Goal: Information Seeking & Learning: Compare options

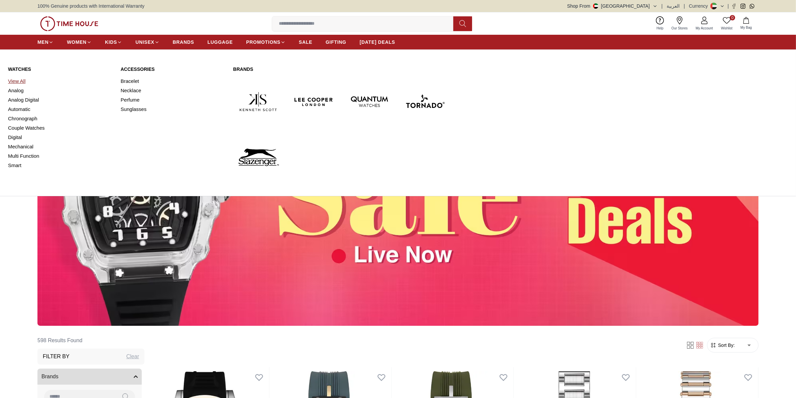
click at [22, 80] on link "View All" at bounding box center [60, 81] width 105 height 9
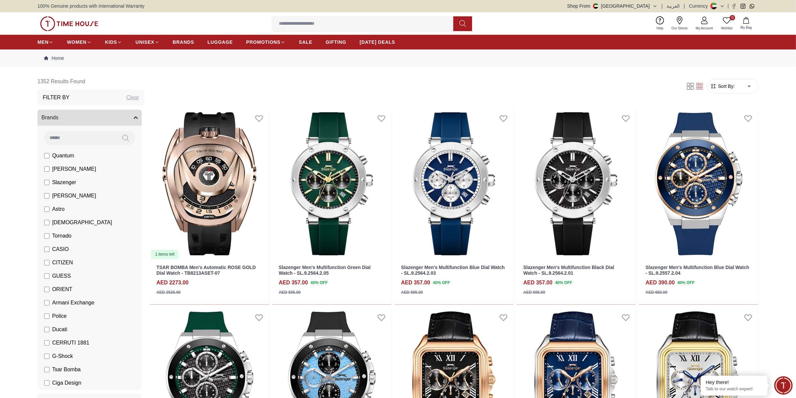
scroll to position [251, 0]
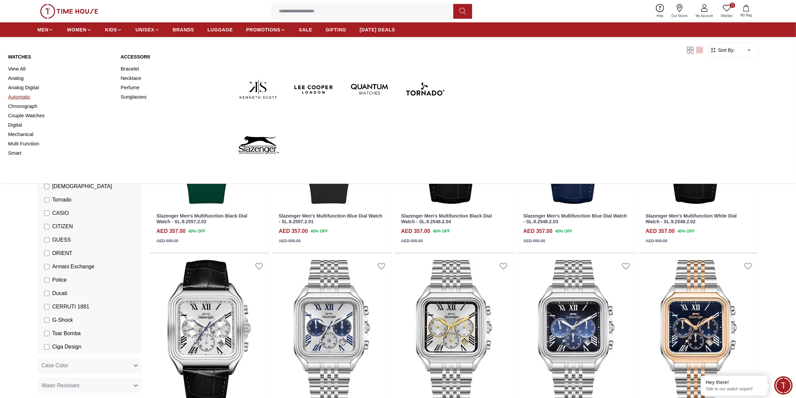
click at [21, 98] on link "Automatic" at bounding box center [60, 96] width 105 height 9
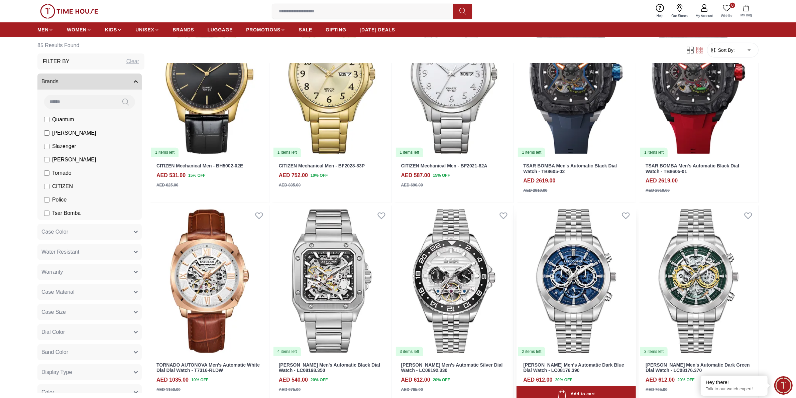
scroll to position [251, 0]
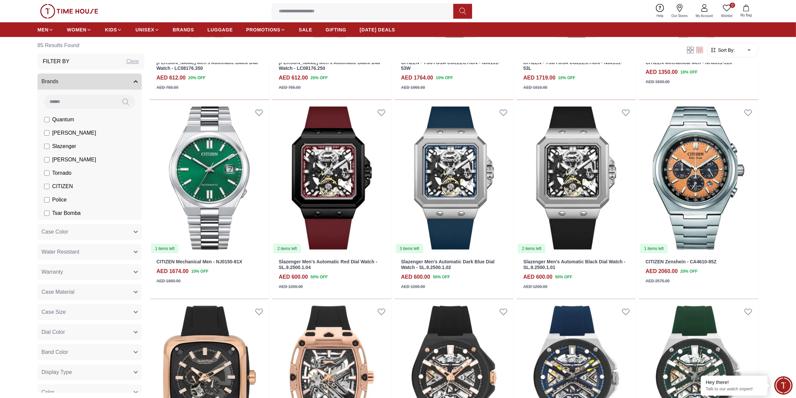
scroll to position [1254, 0]
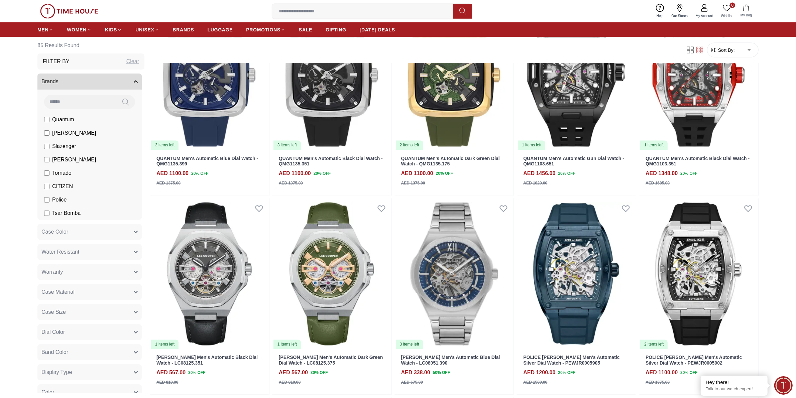
scroll to position [2006, 0]
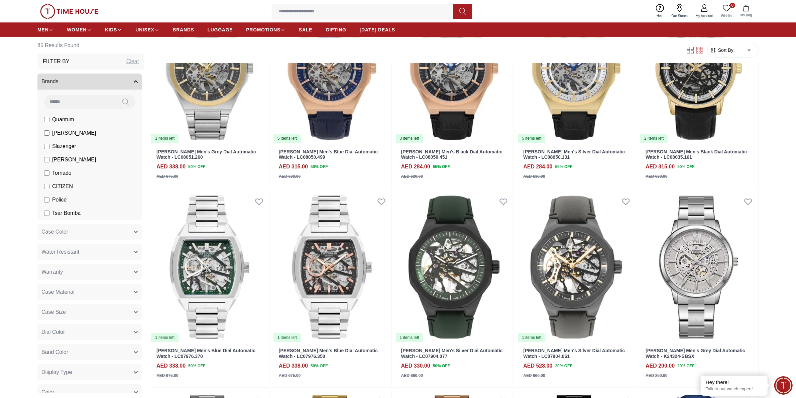
scroll to position [2758, 0]
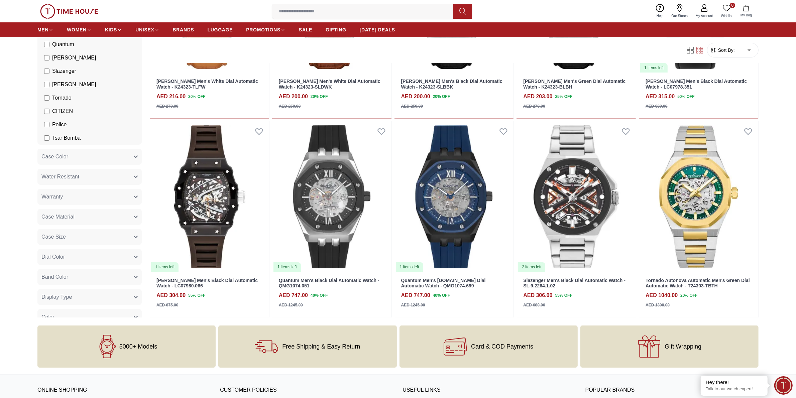
scroll to position [1420, 0]
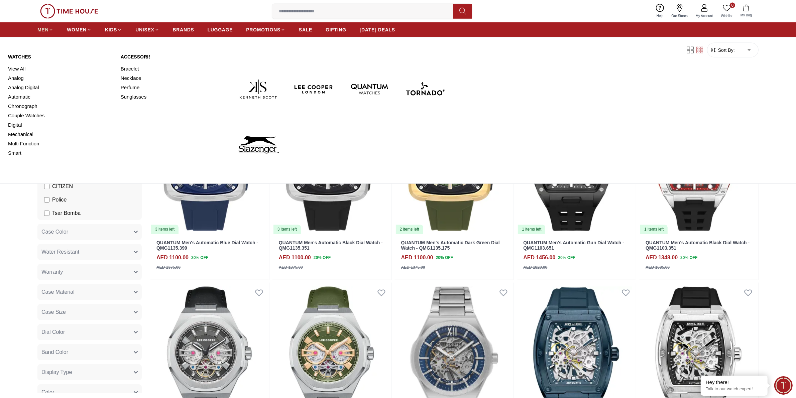
click at [51, 32] on icon at bounding box center [50, 29] width 5 height 5
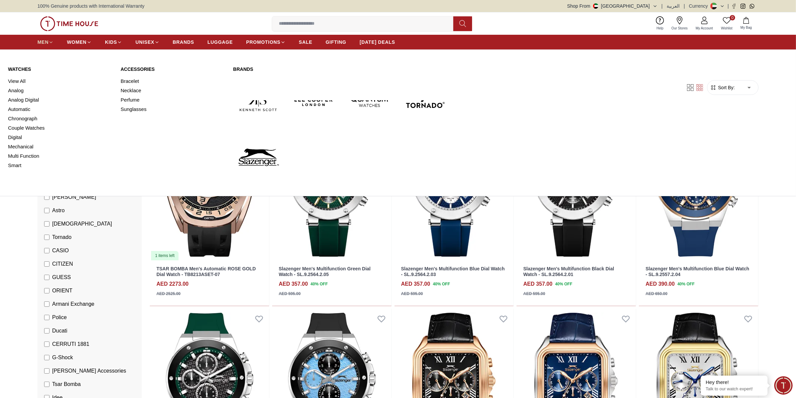
click at [48, 42] on icon at bounding box center [50, 42] width 5 height 5
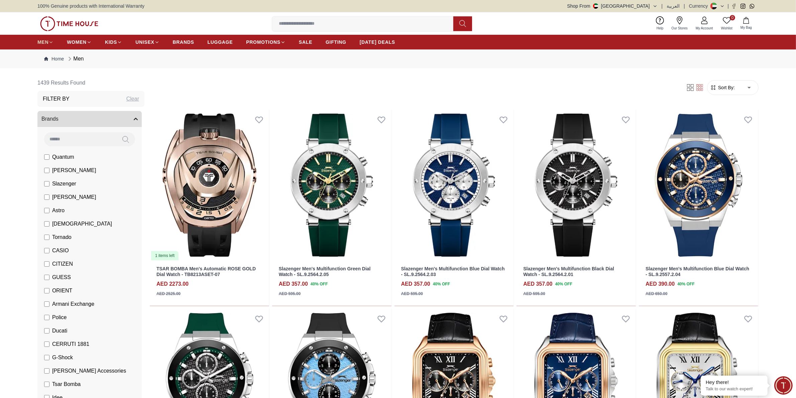
click at [50, 43] on icon at bounding box center [51, 41] width 3 height 1
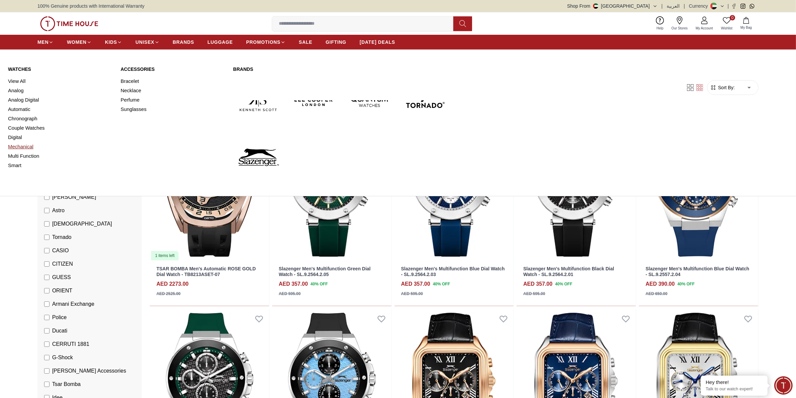
click at [20, 147] on link "Mechanical" at bounding box center [60, 146] width 105 height 9
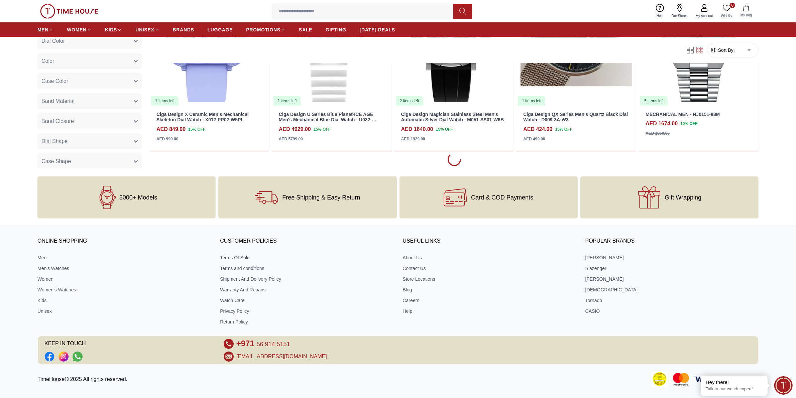
scroll to position [502, 0]
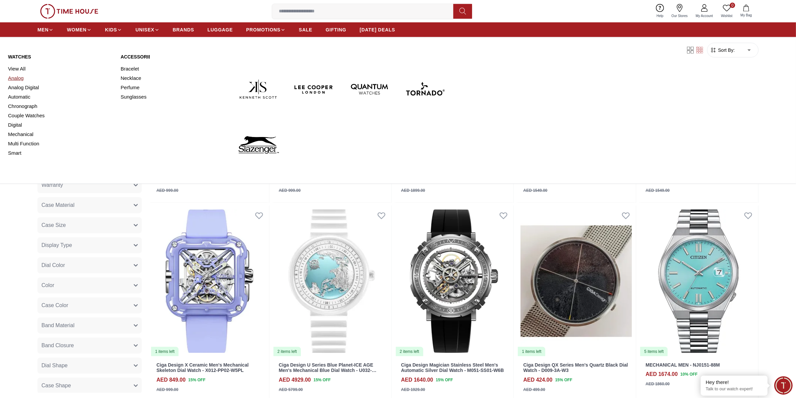
click at [19, 81] on link "Analog" at bounding box center [60, 78] width 105 height 9
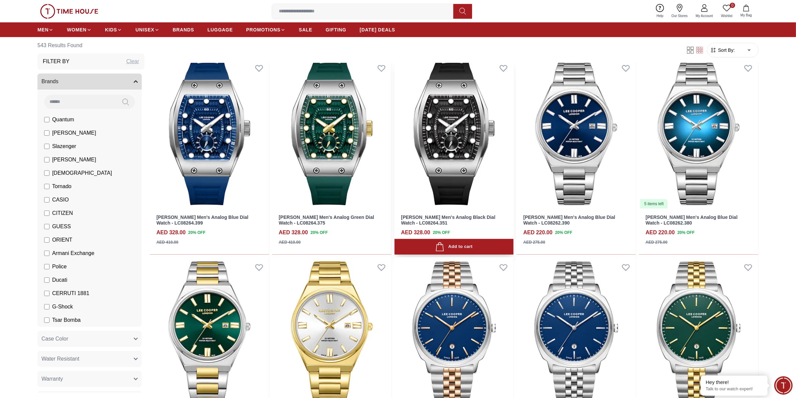
scroll to position [502, 0]
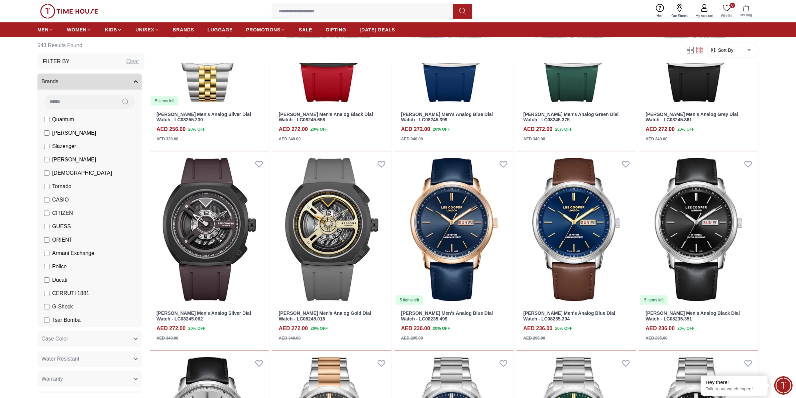
scroll to position [1505, 0]
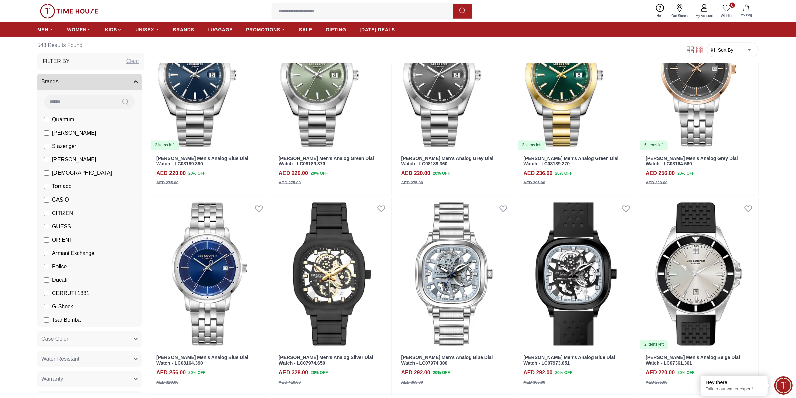
click at [62, 198] on span "CASIO" at bounding box center [60, 200] width 17 height 8
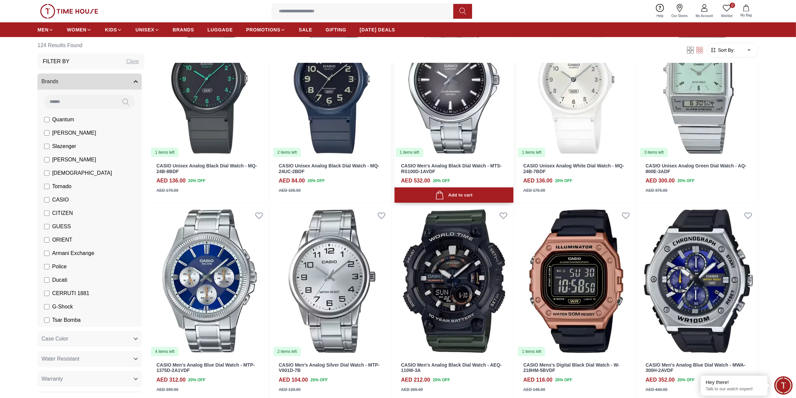
scroll to position [752, 0]
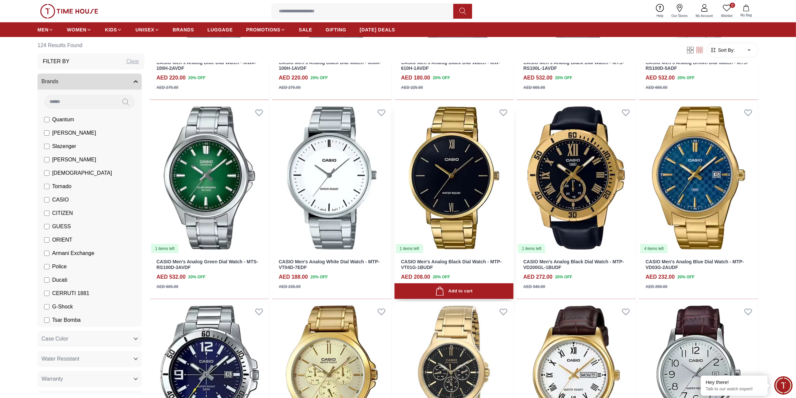
scroll to position [1254, 0]
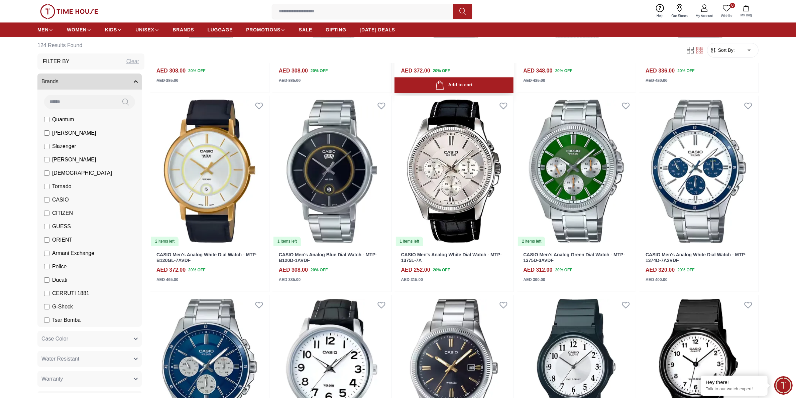
scroll to position [2257, 0]
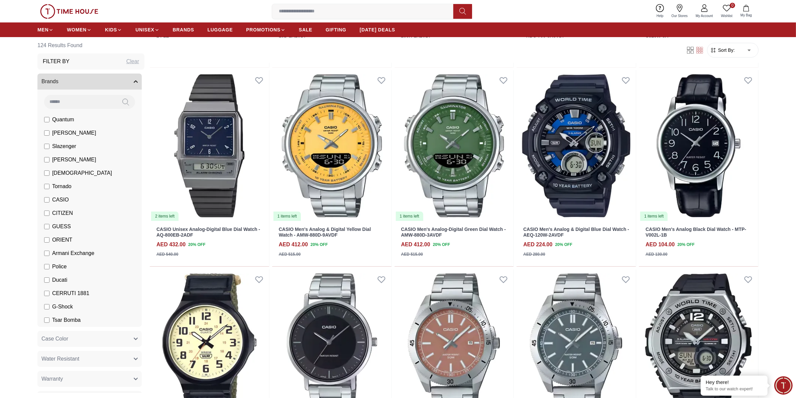
scroll to position [2880, 0]
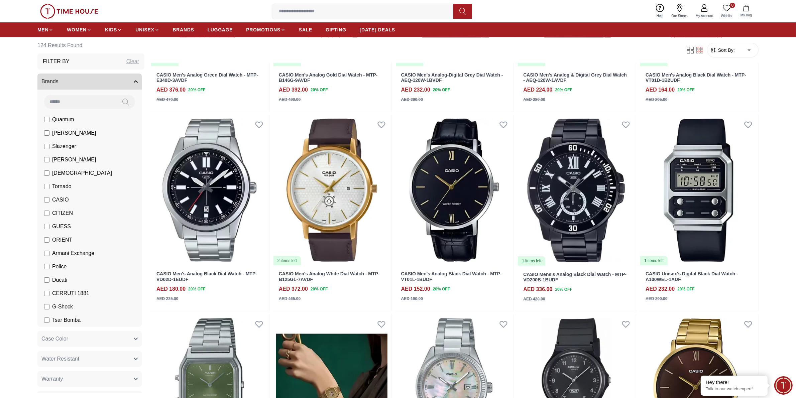
scroll to position [3632, 0]
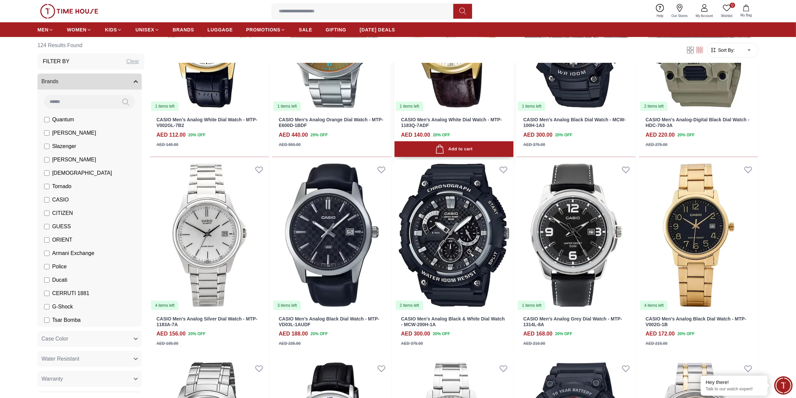
scroll to position [4384, 0]
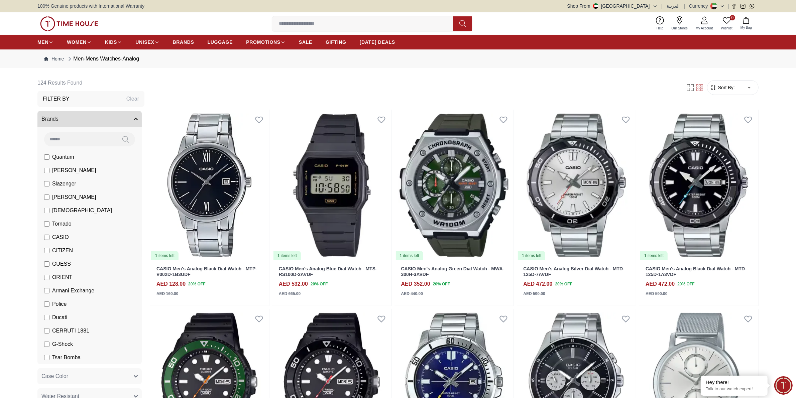
click at [61, 251] on span "CITIZEN" at bounding box center [62, 251] width 21 height 8
click at [58, 240] on span "CASIO" at bounding box center [60, 237] width 17 height 8
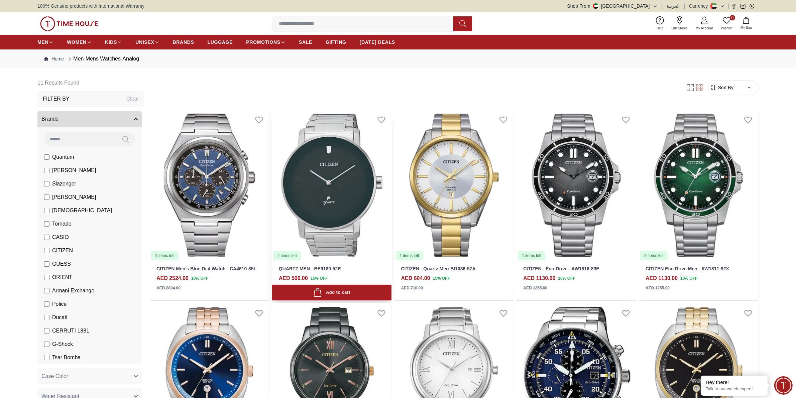
scroll to position [251, 0]
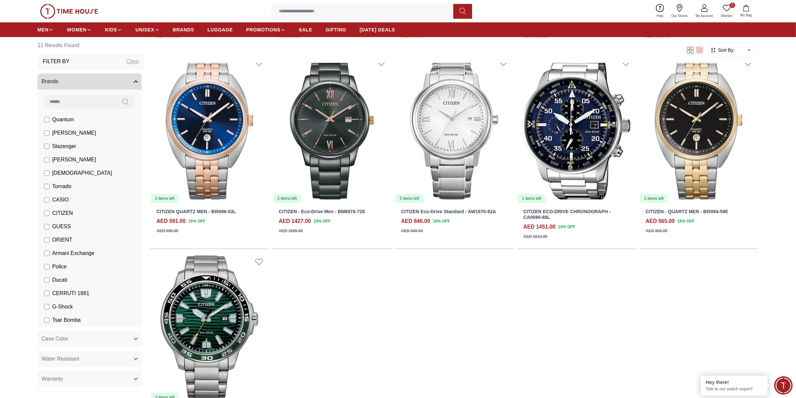
click at [59, 281] on span "Ducati" at bounding box center [59, 280] width 15 height 8
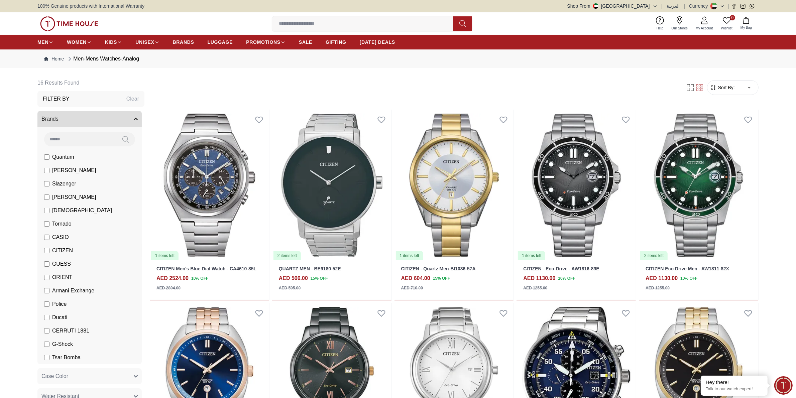
click at [64, 251] on span "CITIZEN" at bounding box center [62, 251] width 21 height 8
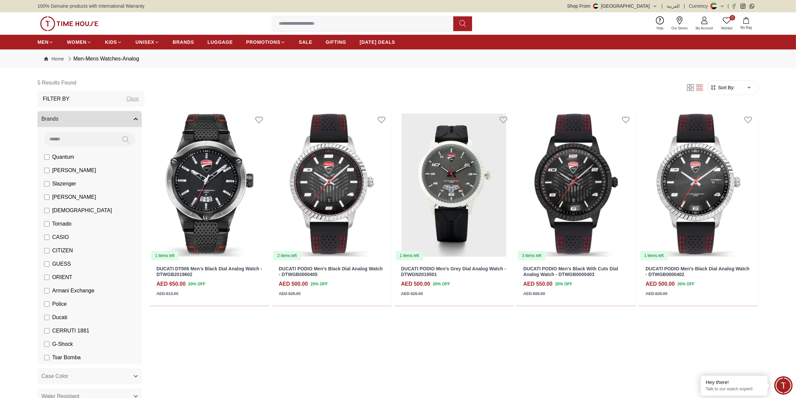
drag, startPoint x: 63, startPoint y: 348, endPoint x: 63, endPoint y: 340, distance: 7.7
click at [63, 348] on span "G-Shock" at bounding box center [62, 344] width 21 height 8
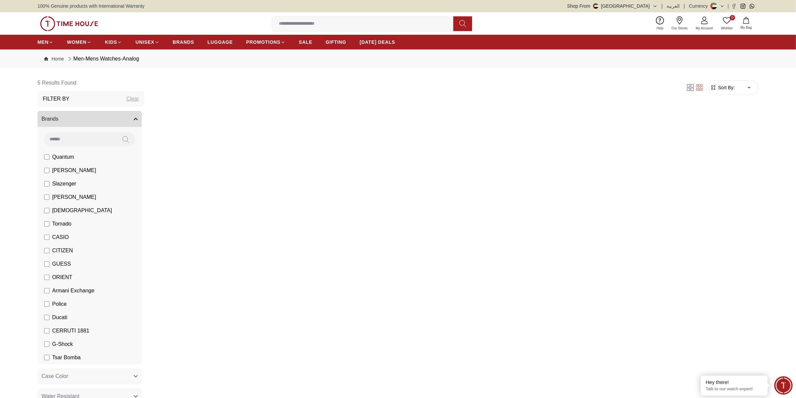
click at [62, 315] on span "Ducati" at bounding box center [59, 318] width 15 height 8
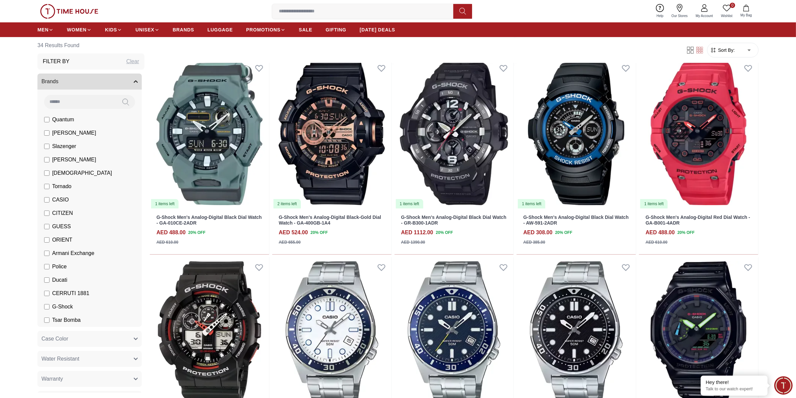
scroll to position [502, 0]
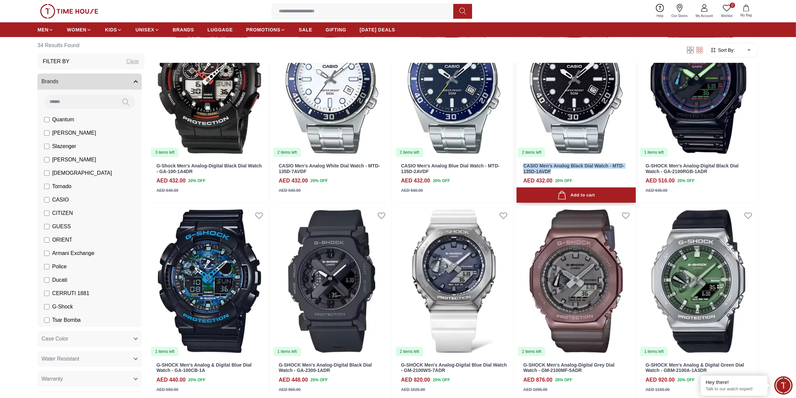
drag, startPoint x: 550, startPoint y: 173, endPoint x: 520, endPoint y: 169, distance: 30.3
click at [520, 169] on div "CASIO Men's Analog Black Dial Watch - MTD-135D-1AVDF AED 432.00 20 % OFF AED 54…" at bounding box center [576, 180] width 119 height 45
copy link "CASIO Men's Analog Black Dial Watch - MTD-135D-1AVDF"
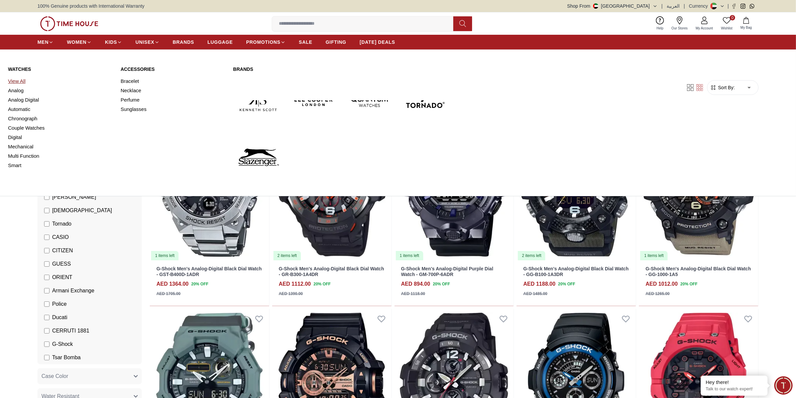
click at [19, 80] on link "View All" at bounding box center [60, 81] width 105 height 9
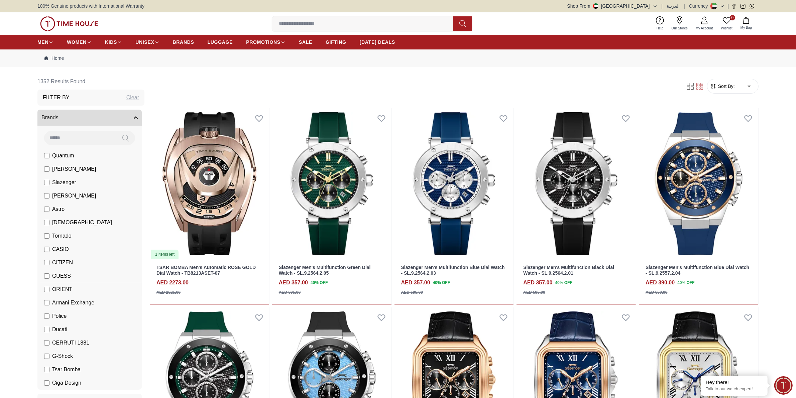
click at [53, 291] on span "ORIENT" at bounding box center [62, 290] width 20 height 8
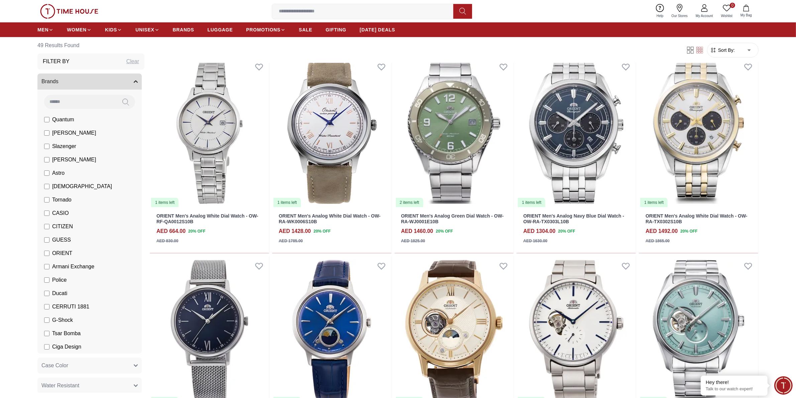
scroll to position [502, 0]
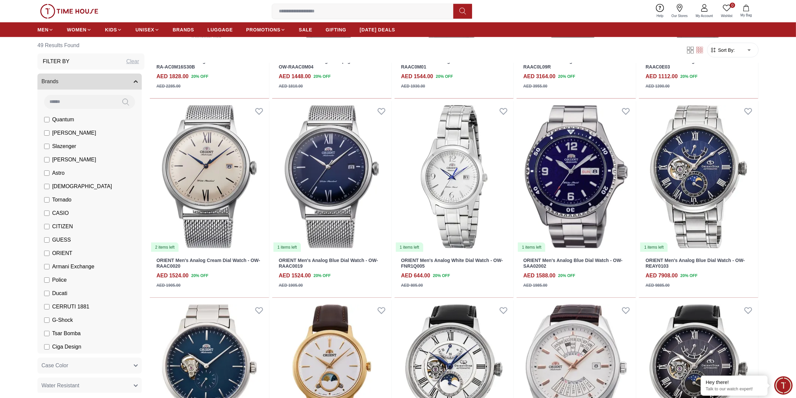
scroll to position [1254, 0]
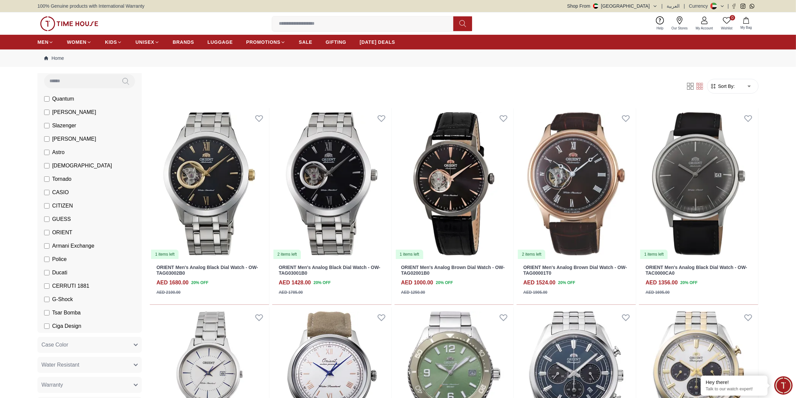
scroll to position [56, 0]
click at [62, 233] on span "ORIENT" at bounding box center [62, 234] width 20 height 8
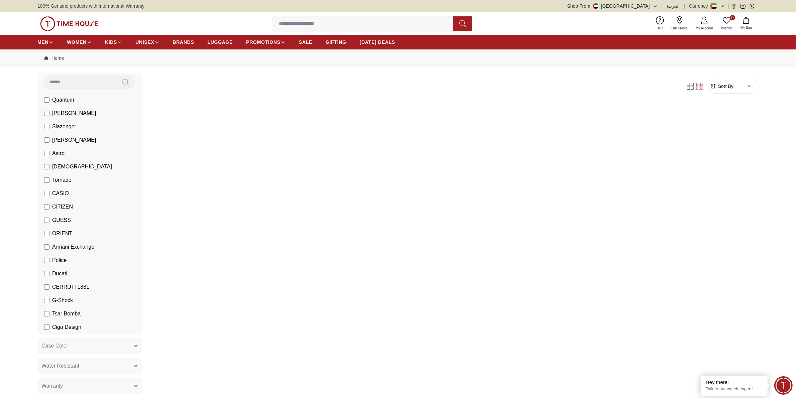
click at [63, 209] on span "CITIZEN" at bounding box center [62, 207] width 21 height 8
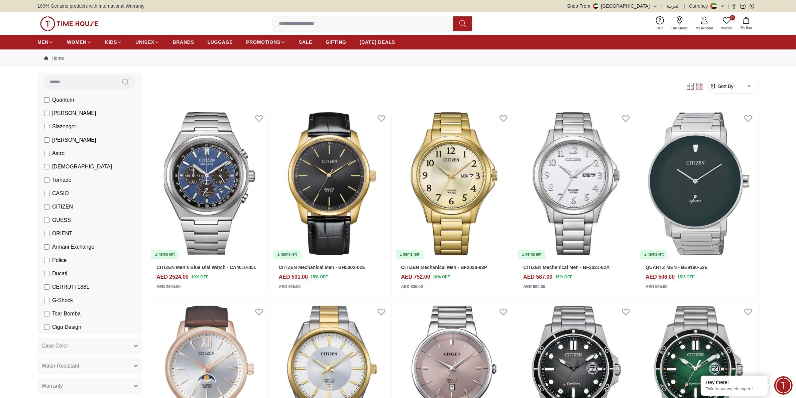
click at [63, 209] on span "CITIZEN" at bounding box center [62, 207] width 21 height 8
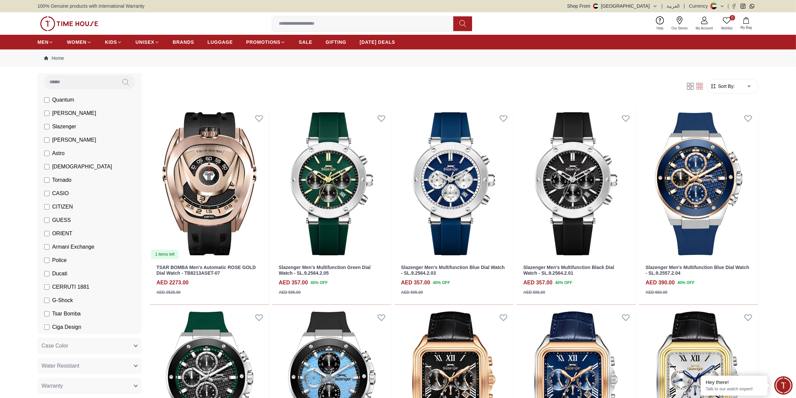
click at [61, 263] on span "Police" at bounding box center [59, 260] width 15 height 8
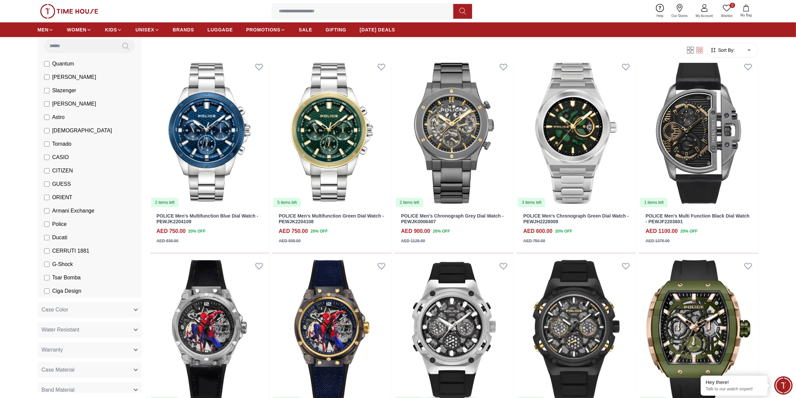
scroll to position [502, 0]
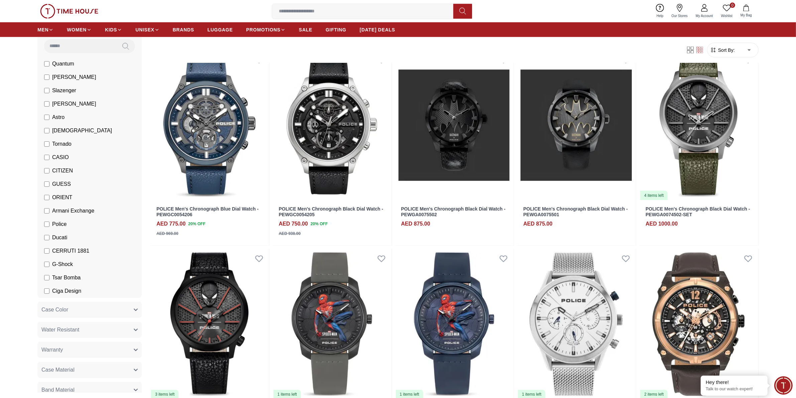
scroll to position [1505, 0]
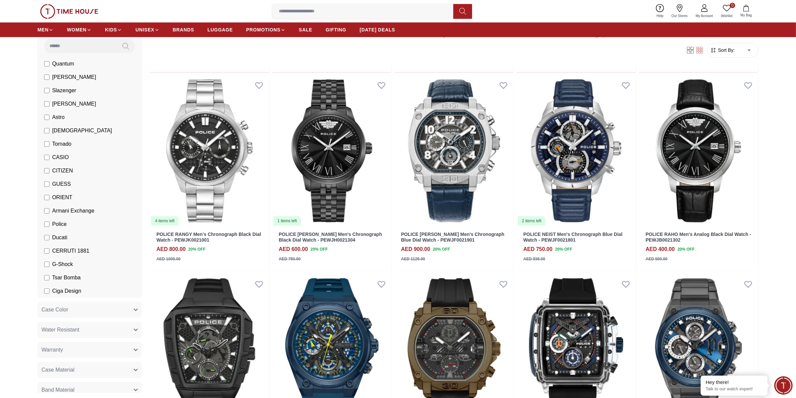
scroll to position [2879, 0]
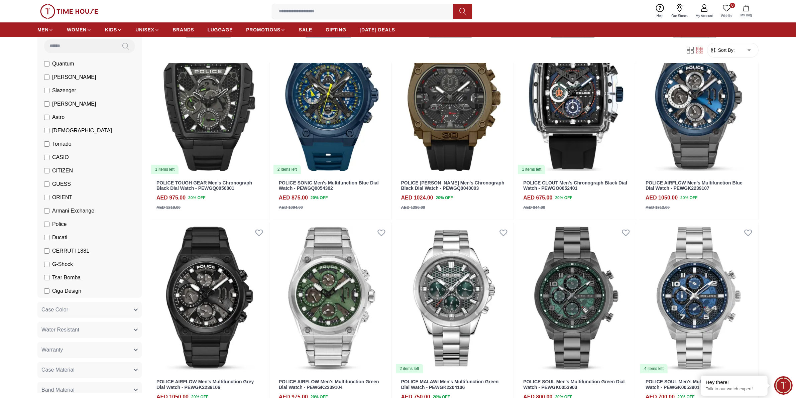
scroll to position [3130, 0]
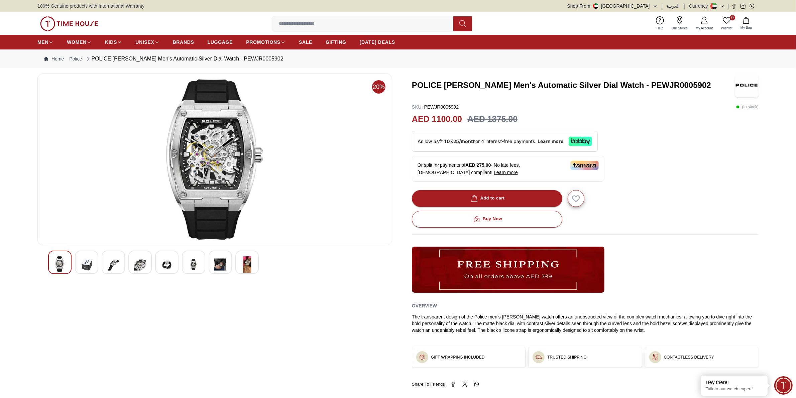
click at [230, 180] on img at bounding box center [214, 159] width 343 height 160
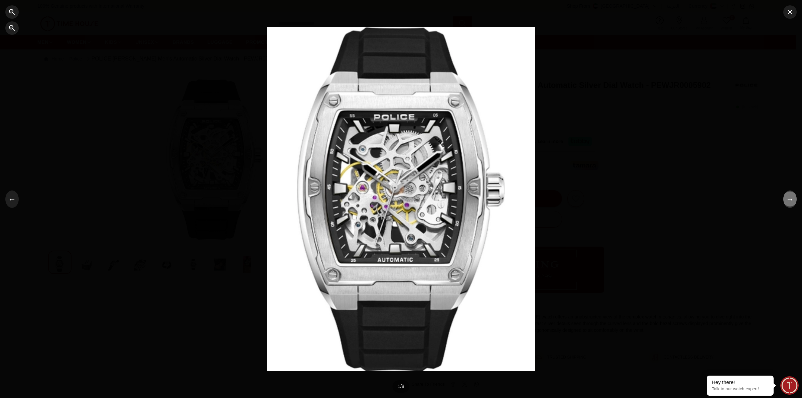
click at [790, 199] on button "→" at bounding box center [790, 199] width 13 height 17
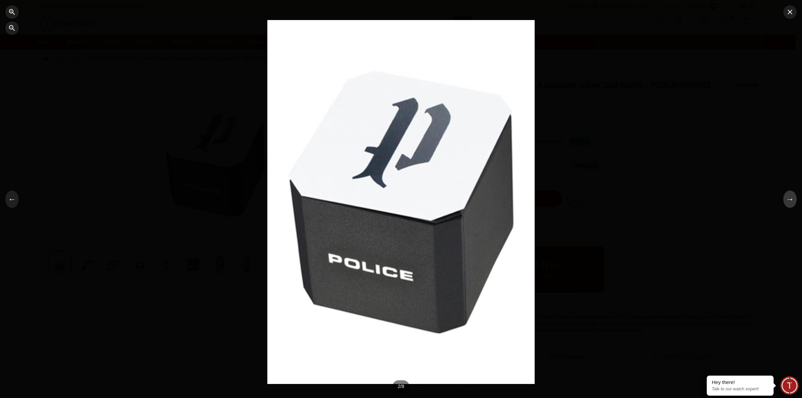
click at [790, 199] on button "→" at bounding box center [790, 199] width 13 height 17
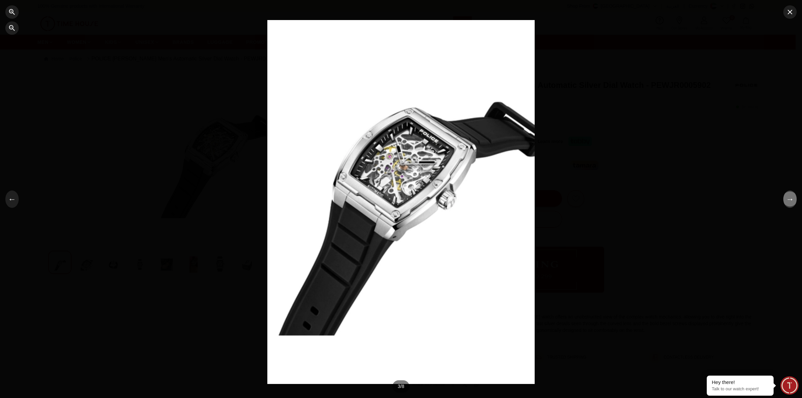
click at [790, 199] on button "→" at bounding box center [790, 199] width 13 height 17
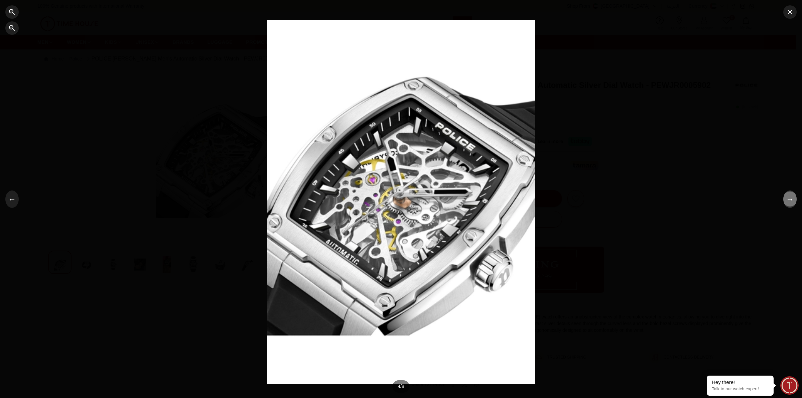
click at [790, 199] on button "→" at bounding box center [790, 199] width 13 height 17
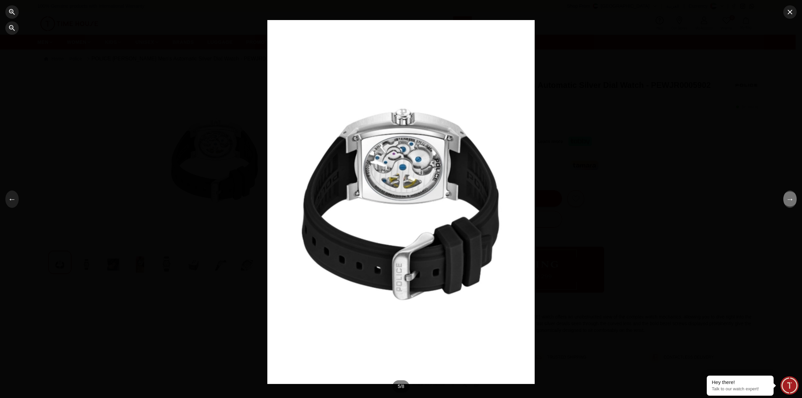
click at [790, 199] on button "→" at bounding box center [790, 199] width 13 height 17
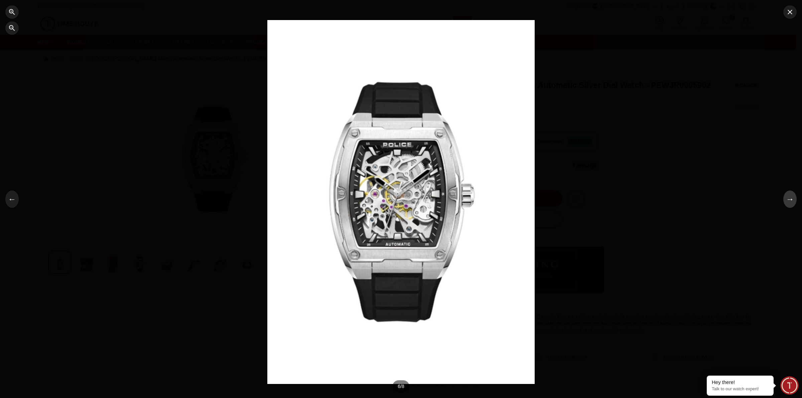
click at [790, 199] on button "→" at bounding box center [790, 199] width 13 height 17
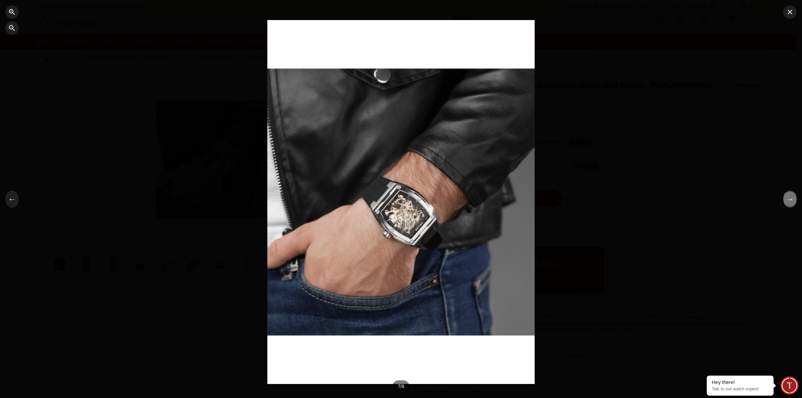
click at [790, 199] on button "→" at bounding box center [790, 199] width 13 height 17
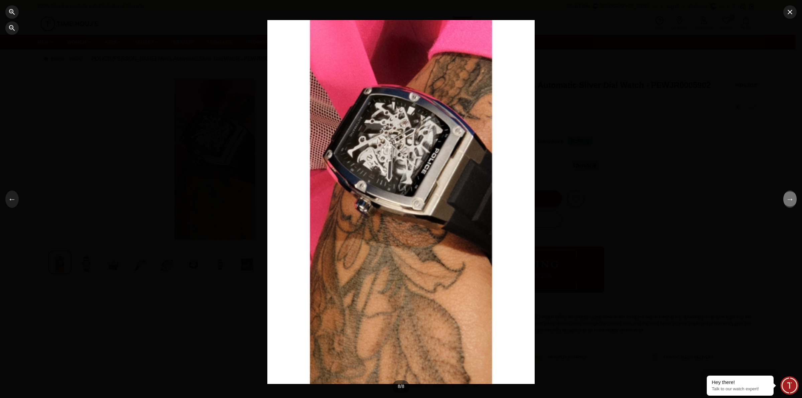
click at [790, 199] on button "→" at bounding box center [790, 199] width 13 height 17
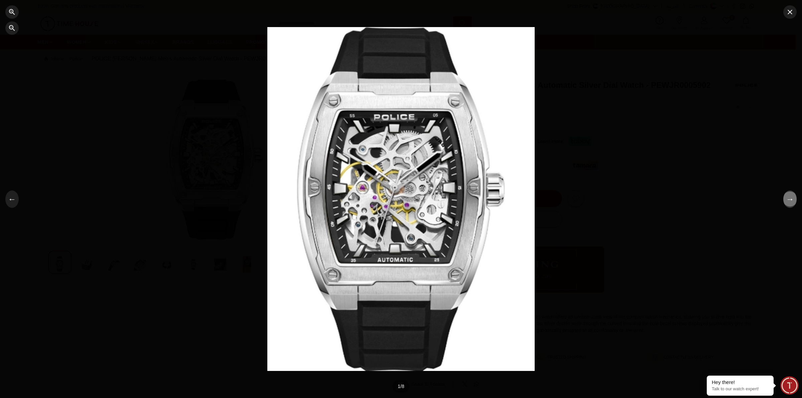
click at [790, 199] on button "→" at bounding box center [790, 199] width 13 height 17
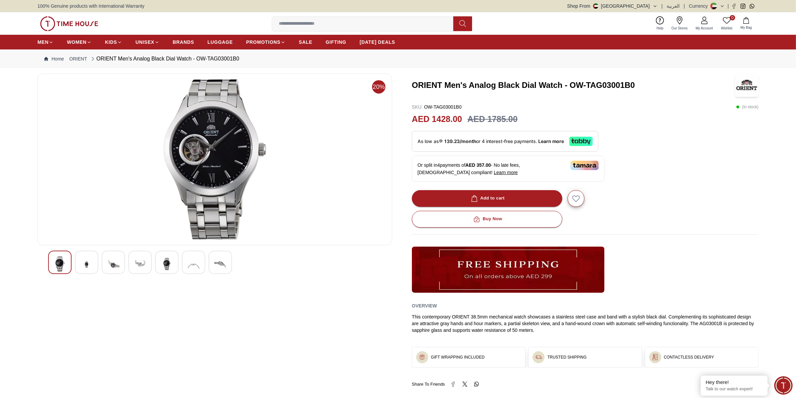
click at [219, 154] on img at bounding box center [214, 159] width 343 height 160
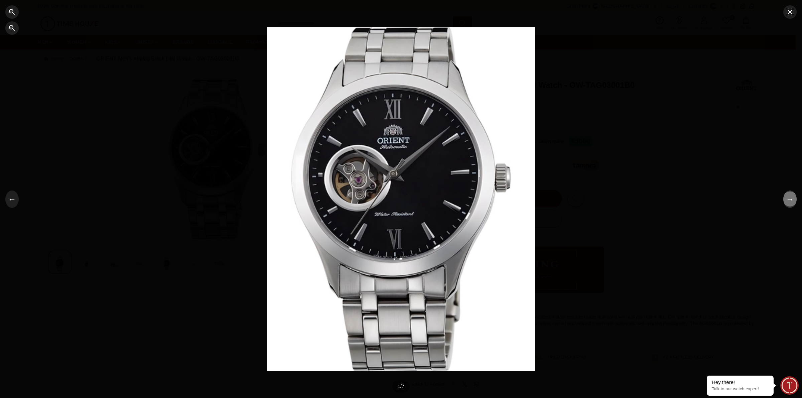
click at [795, 198] on button "→" at bounding box center [790, 199] width 13 height 17
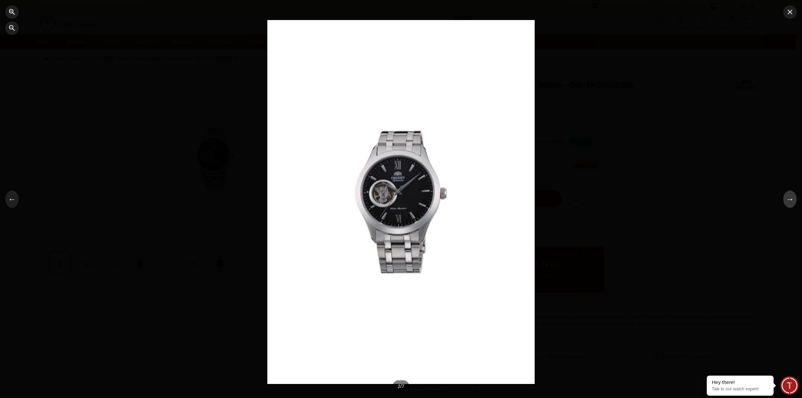
click at [795, 198] on button "→" at bounding box center [790, 199] width 13 height 17
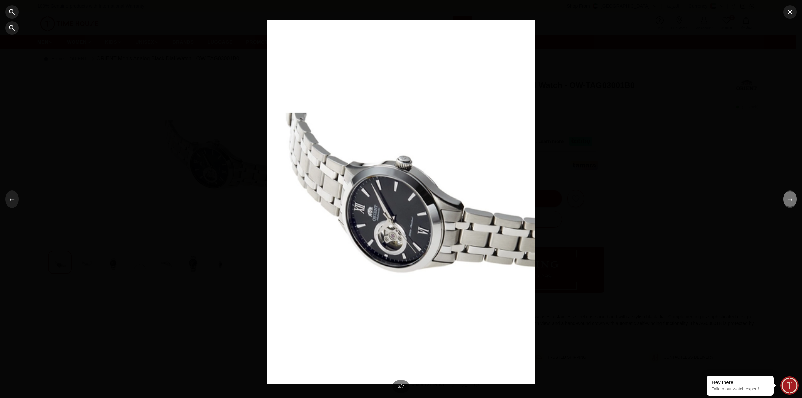
click at [791, 198] on button "→" at bounding box center [790, 199] width 13 height 17
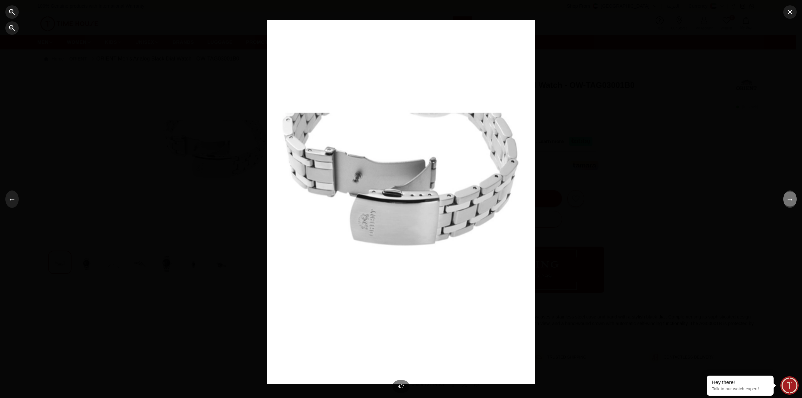
click at [791, 198] on button "→" at bounding box center [790, 199] width 13 height 17
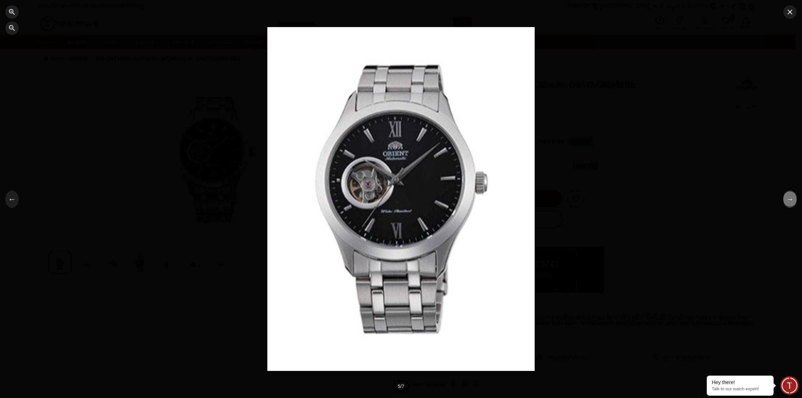
click at [791, 198] on button "→" at bounding box center [790, 199] width 13 height 17
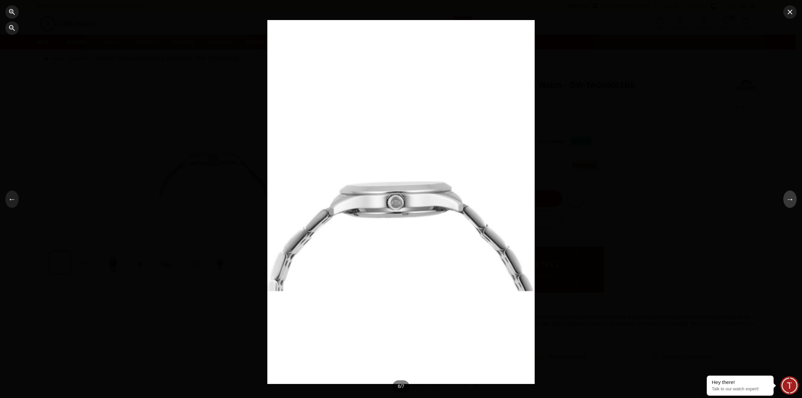
click at [791, 198] on button "→" at bounding box center [790, 199] width 13 height 17
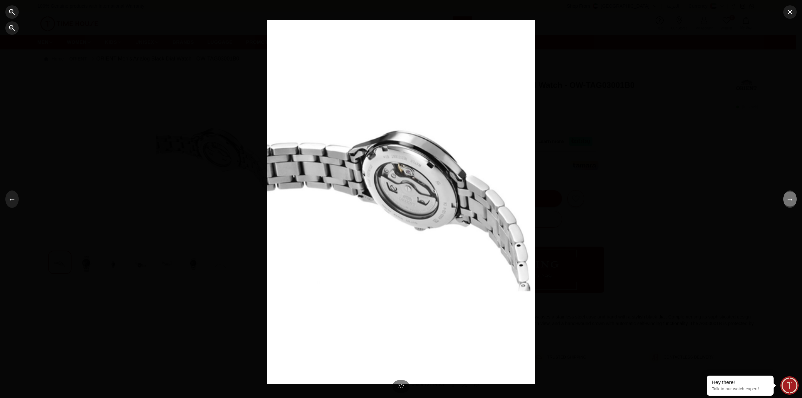
click at [791, 198] on button "→" at bounding box center [790, 199] width 13 height 17
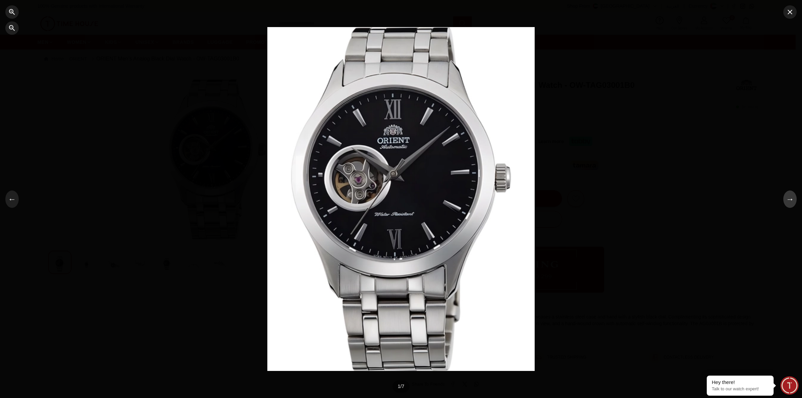
click at [791, 198] on button "→" at bounding box center [790, 199] width 13 height 17
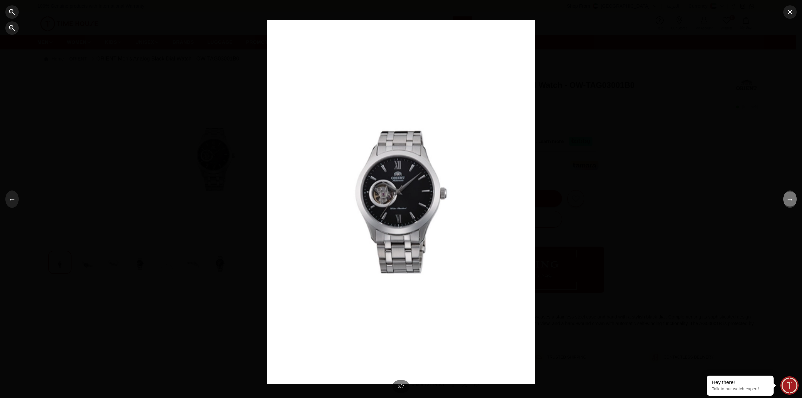
click at [791, 198] on button "→" at bounding box center [790, 199] width 13 height 17
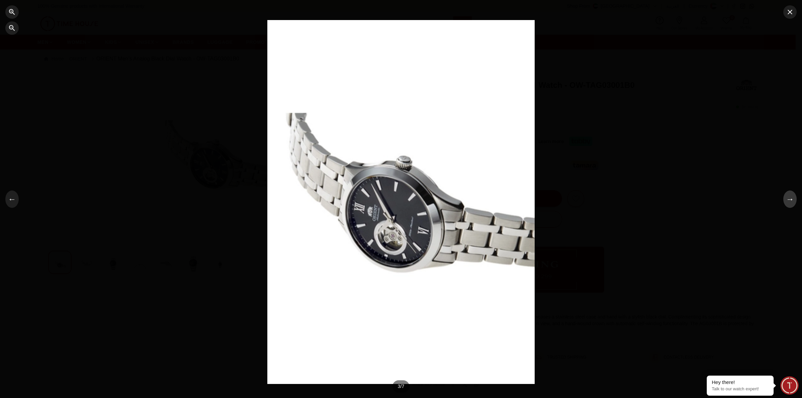
click at [791, 198] on button "→" at bounding box center [790, 199] width 13 height 17
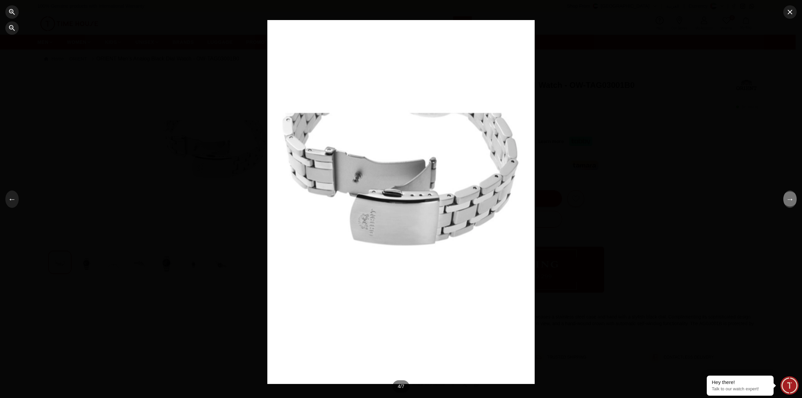
click at [791, 198] on button "→" at bounding box center [790, 199] width 13 height 17
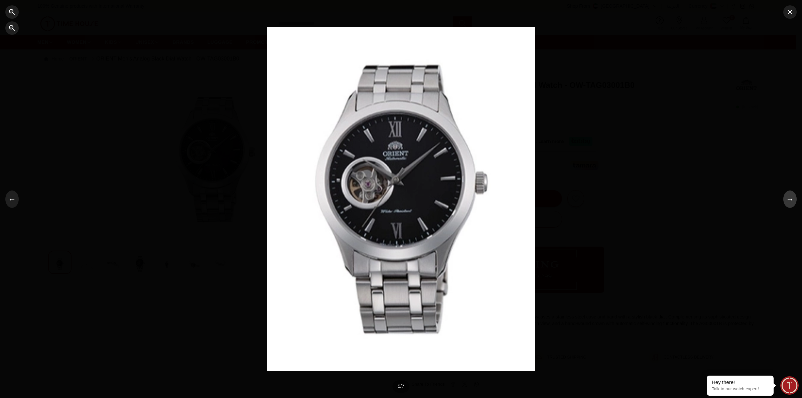
click at [791, 198] on button "→" at bounding box center [790, 199] width 13 height 17
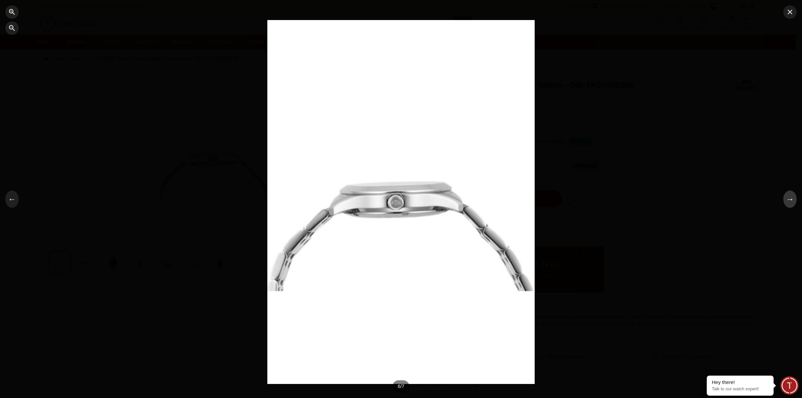
click at [791, 198] on button "→" at bounding box center [790, 199] width 13 height 17
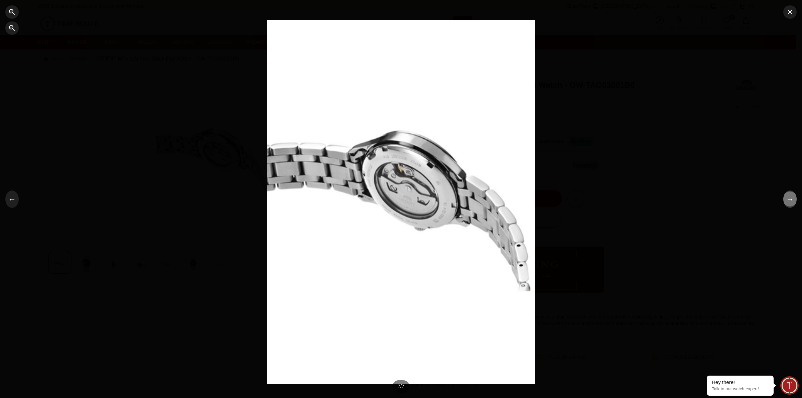
click at [791, 198] on button "→" at bounding box center [790, 199] width 13 height 17
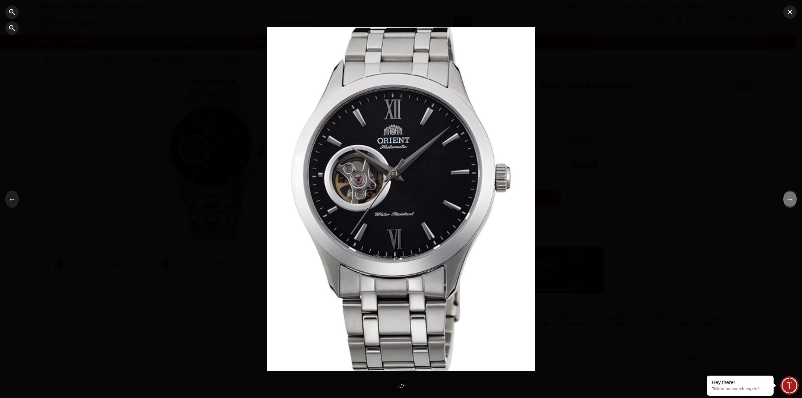
click at [791, 198] on button "→" at bounding box center [790, 199] width 13 height 17
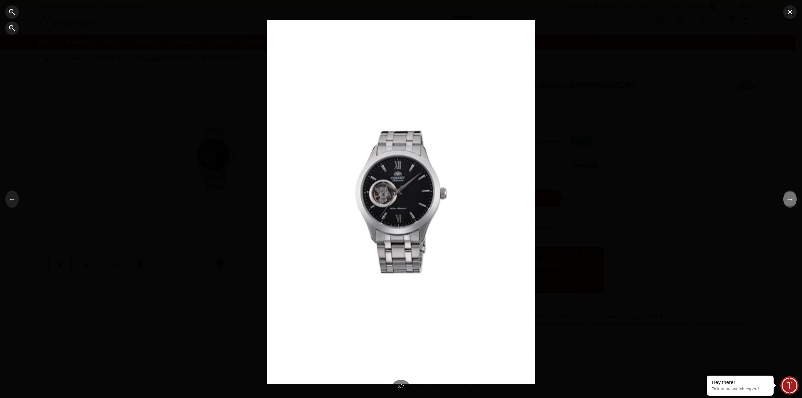
click at [791, 198] on button "→" at bounding box center [790, 199] width 13 height 17
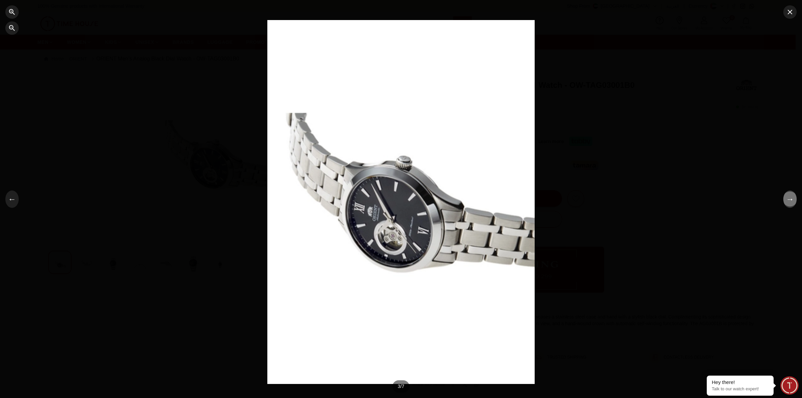
click at [791, 198] on button "→" at bounding box center [790, 199] width 13 height 17
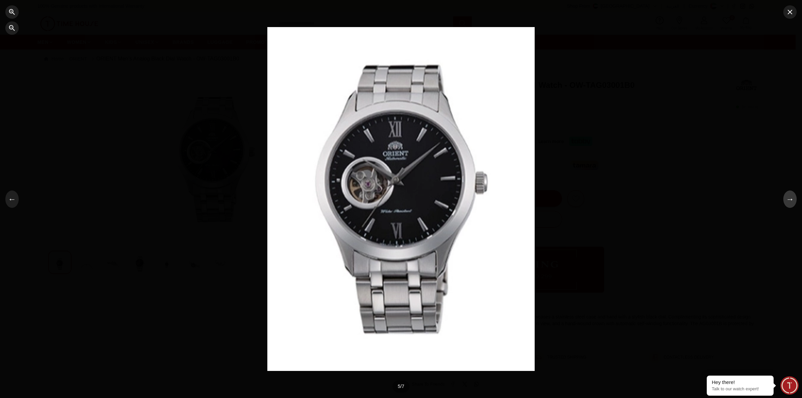
click at [791, 198] on button "→" at bounding box center [790, 199] width 13 height 17
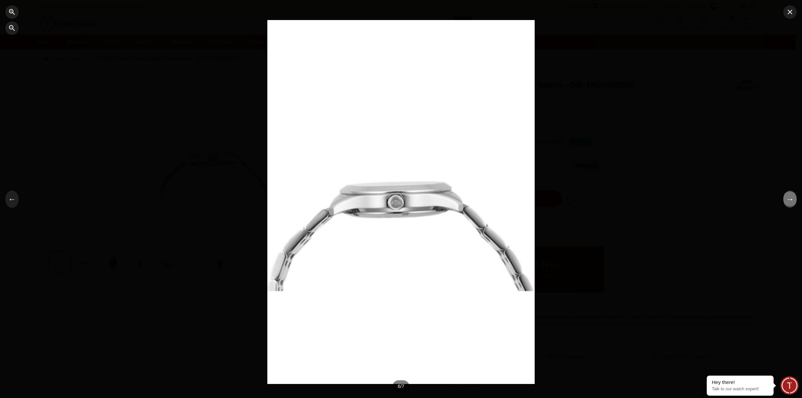
click at [791, 198] on button "→" at bounding box center [790, 199] width 13 height 17
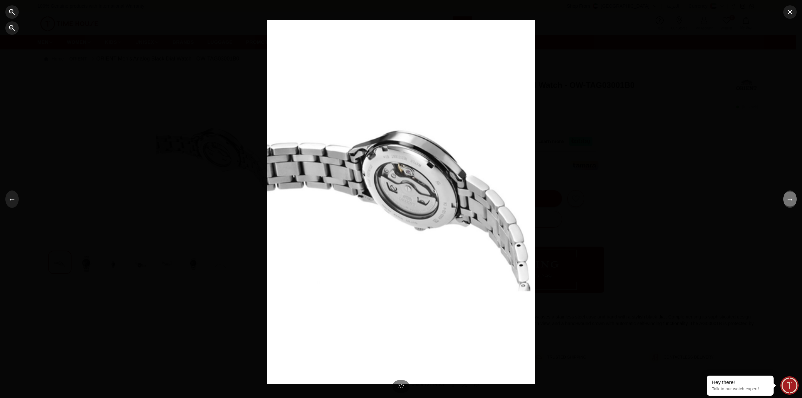
click at [791, 198] on button "→" at bounding box center [790, 199] width 13 height 17
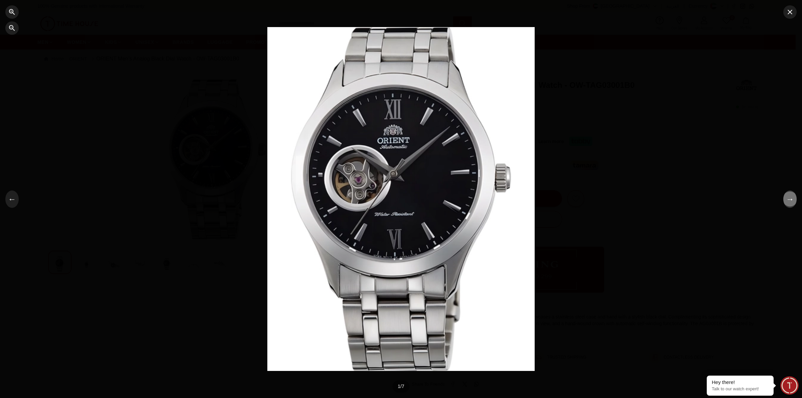
click at [790, 197] on button "→" at bounding box center [790, 199] width 13 height 17
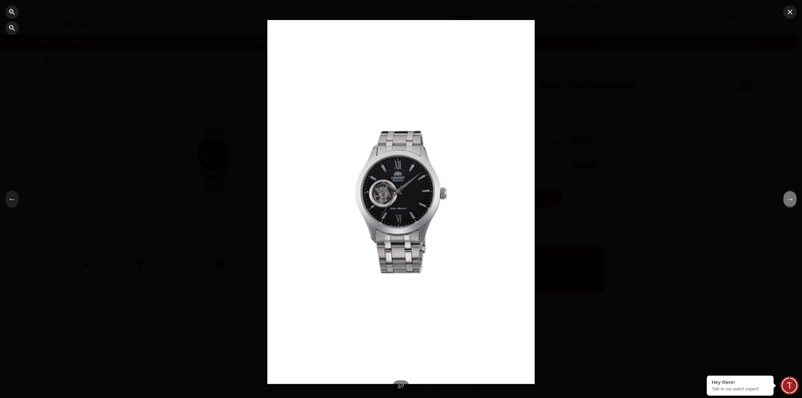
click at [790, 196] on button "→" at bounding box center [790, 199] width 13 height 17
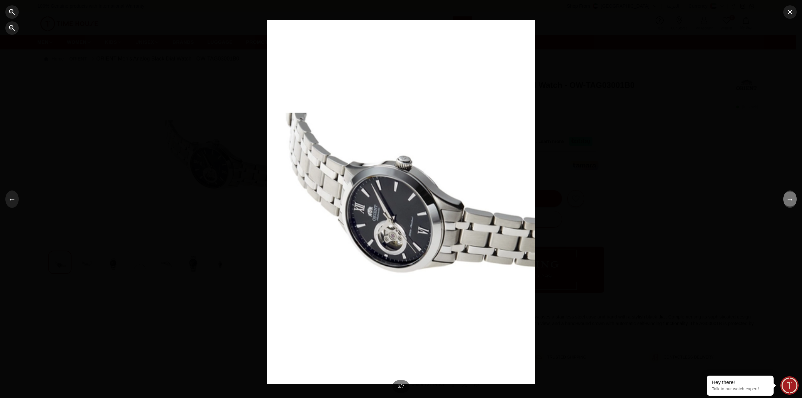
click at [790, 196] on button "→" at bounding box center [790, 199] width 13 height 17
